Goal: Transaction & Acquisition: Purchase product/service

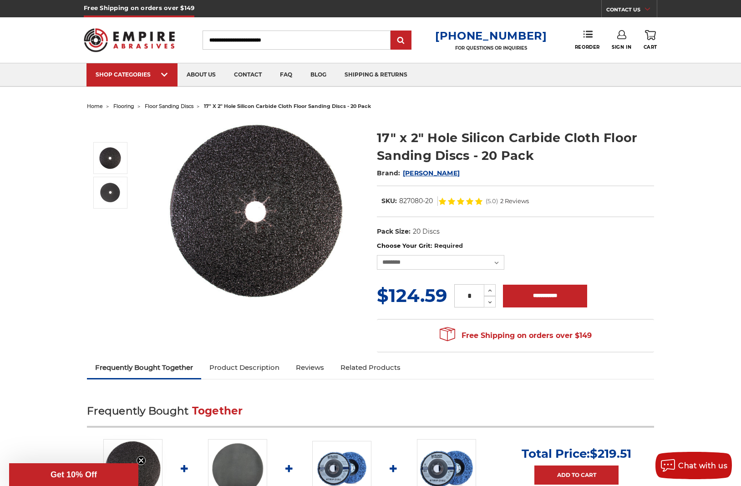
scroll to position [1, 0]
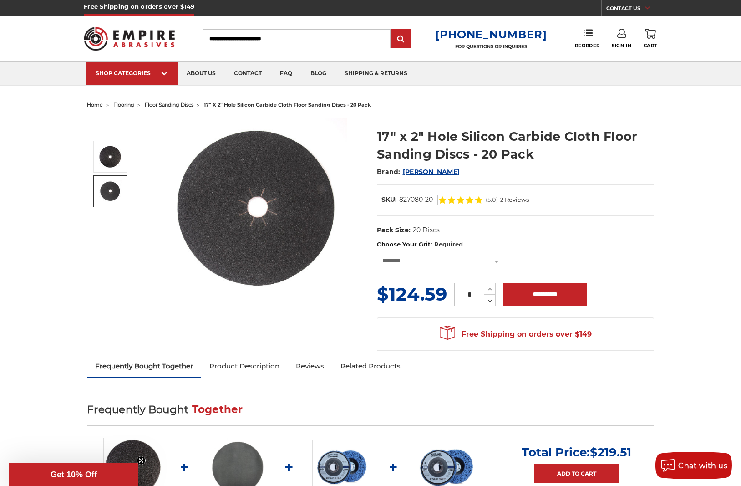
click at [111, 191] on img at bounding box center [110, 191] width 23 height 23
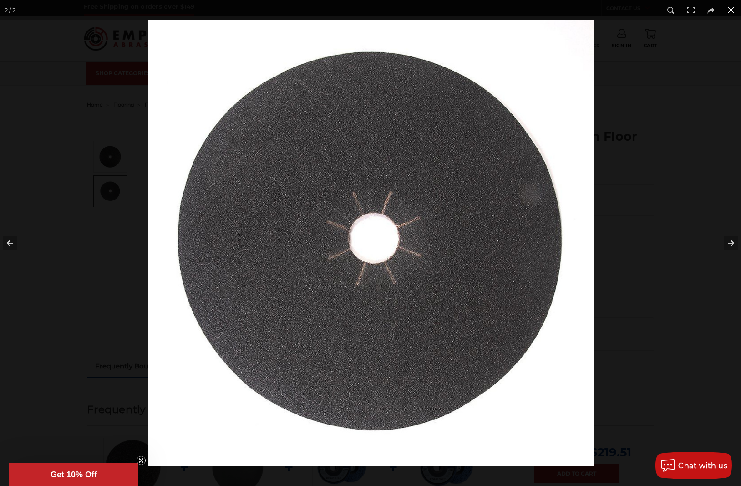
click at [677, 169] on div at bounding box center [518, 263] width 741 height 486
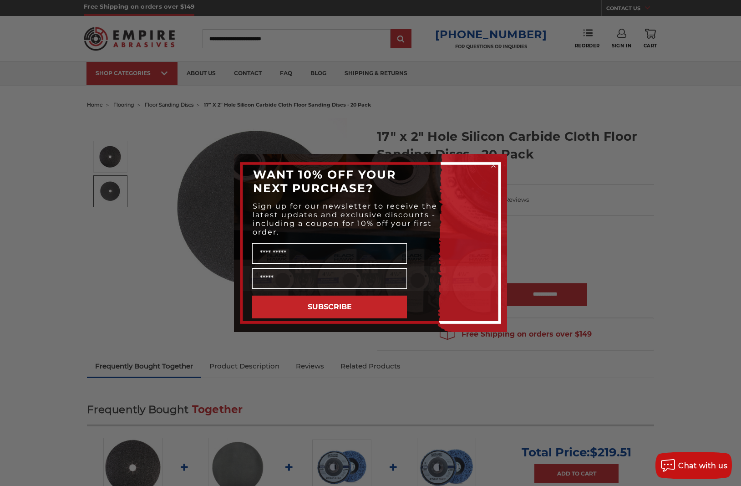
click at [492, 164] on circle "Close dialog" at bounding box center [494, 165] width 9 height 9
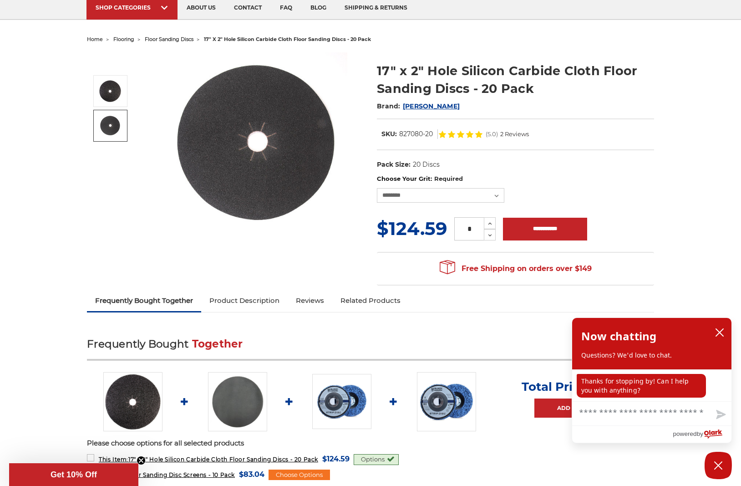
scroll to position [73, 0]
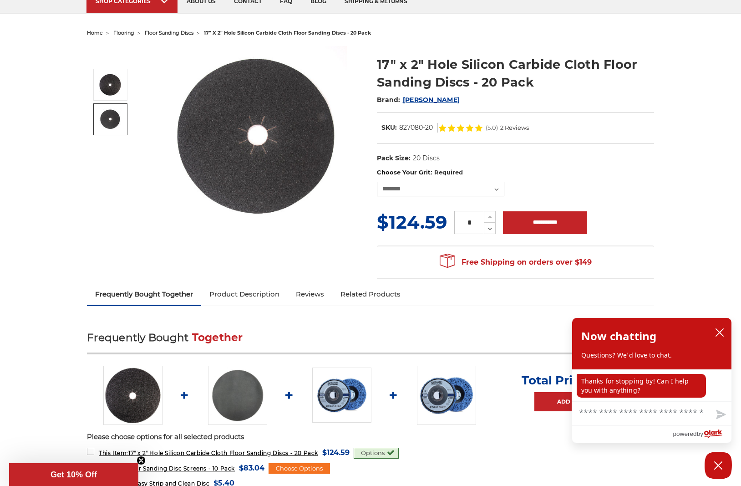
click at [434, 194] on select "**********" at bounding box center [441, 189] width 128 height 15
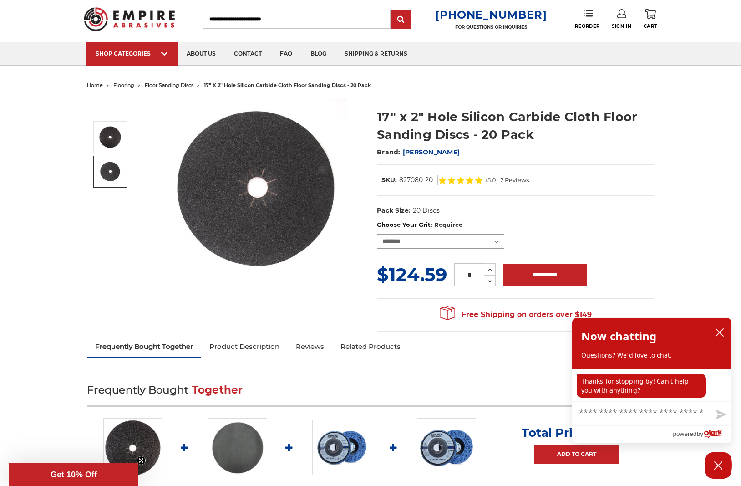
scroll to position [19, 0]
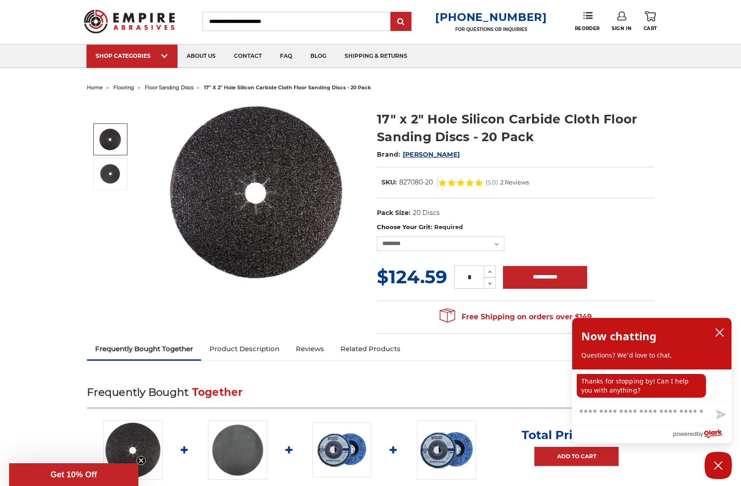
click at [123, 143] on link at bounding box center [110, 139] width 34 height 32
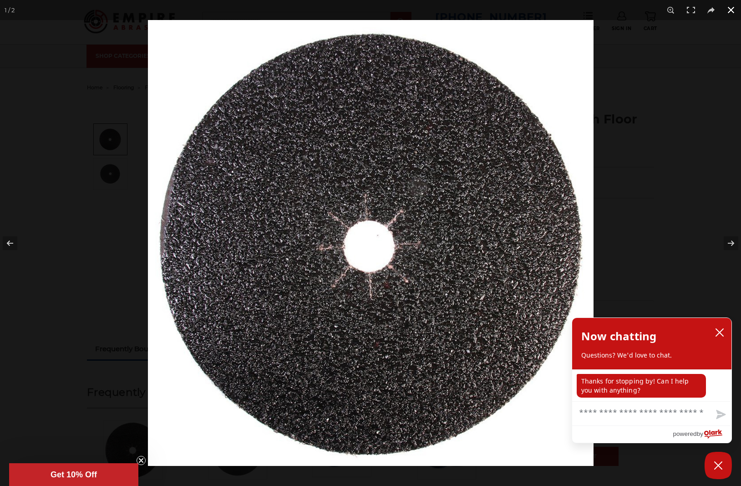
click at [74, 188] on div at bounding box center [370, 243] width 741 height 486
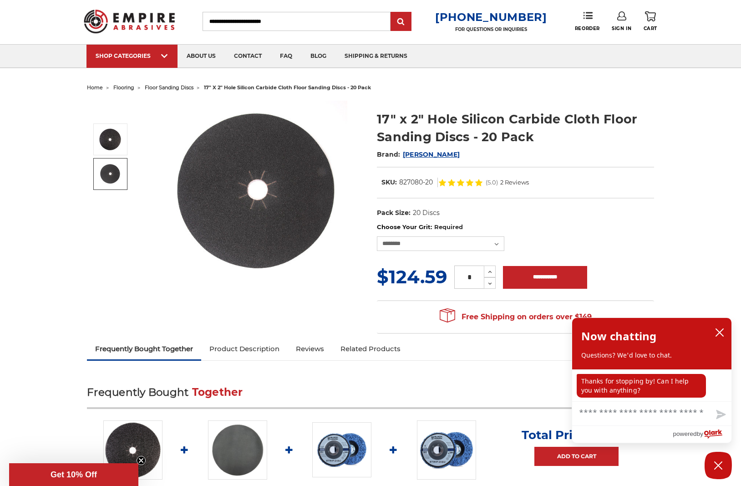
click at [115, 167] on img at bounding box center [110, 174] width 23 height 23
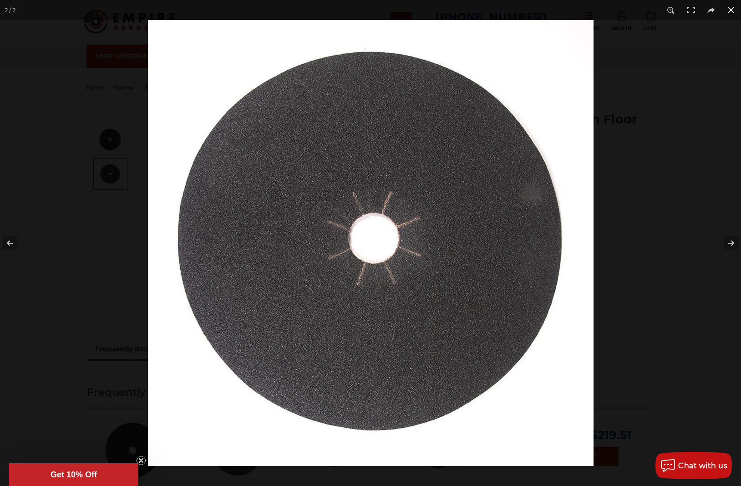
click at [669, 248] on div at bounding box center [518, 263] width 741 height 486
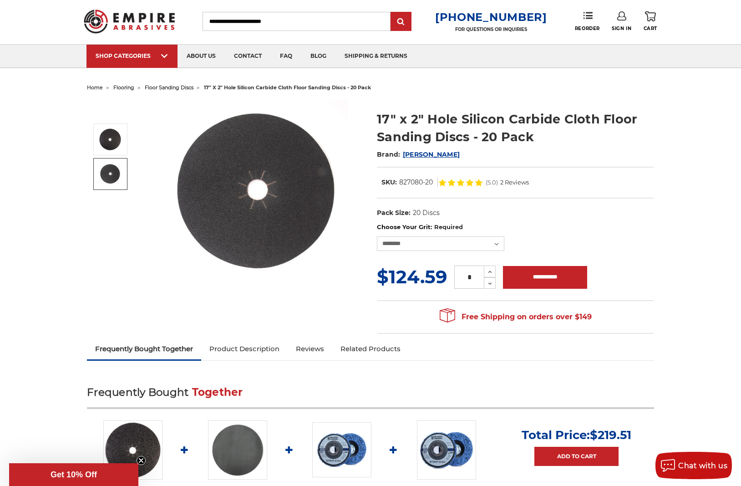
click at [123, 88] on span "flooring" at bounding box center [123, 87] width 21 height 6
